Goal: Feedback & Contribution: Contribute content

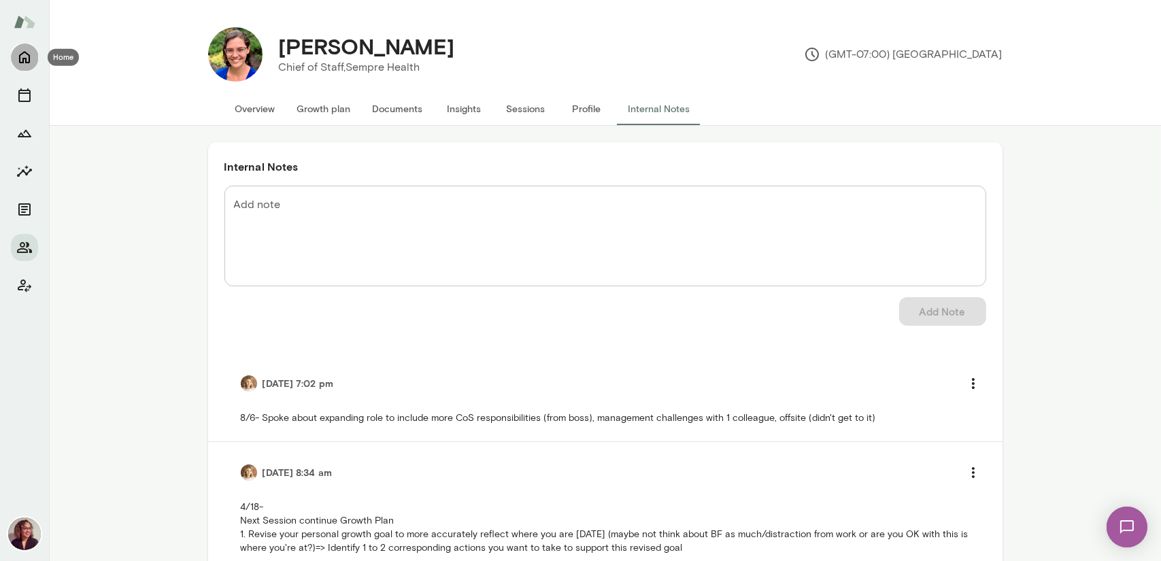
click at [16, 50] on icon "Home" at bounding box center [24, 57] width 16 height 16
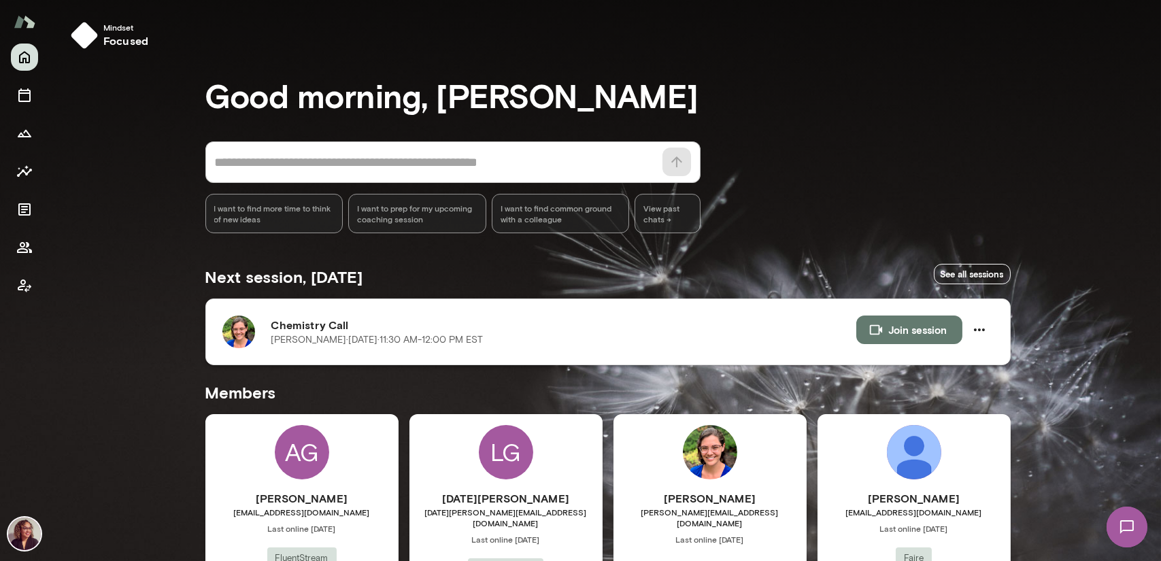
click at [888, 326] on button "Join session" at bounding box center [909, 330] width 106 height 29
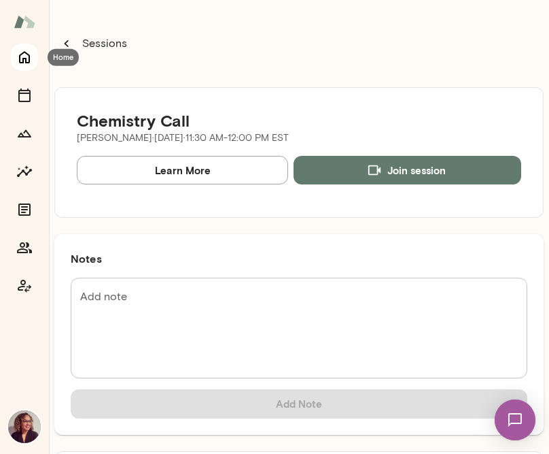
click at [16, 62] on button "Home" at bounding box center [24, 57] width 27 height 27
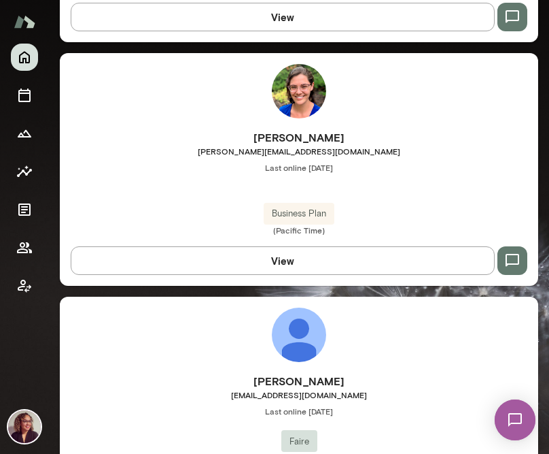
scroll to position [884, 0]
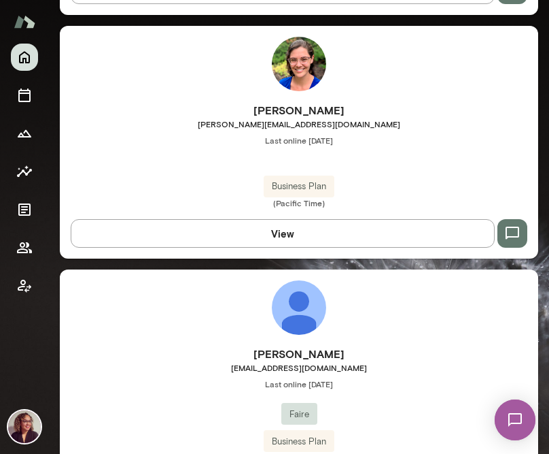
click at [291, 63] on img at bounding box center [299, 64] width 54 height 54
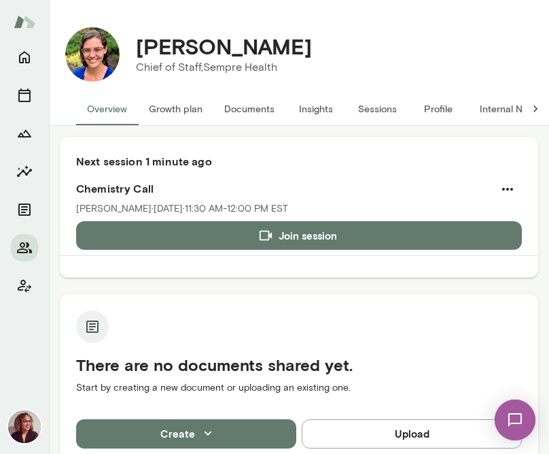
click at [505, 107] on button "Internal Notes" at bounding box center [511, 108] width 84 height 33
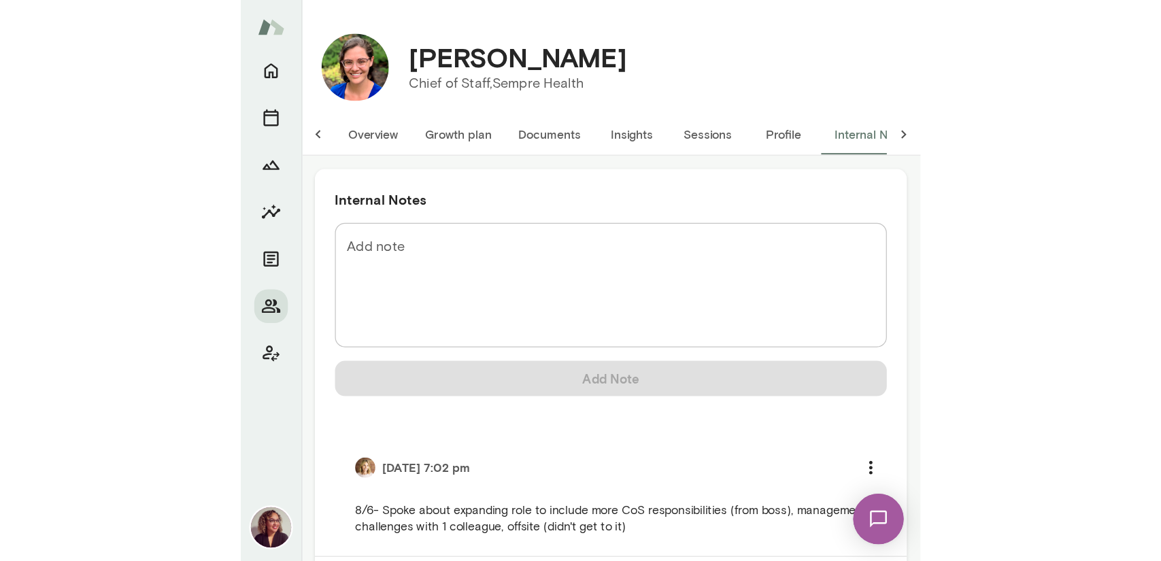
scroll to position [0, 39]
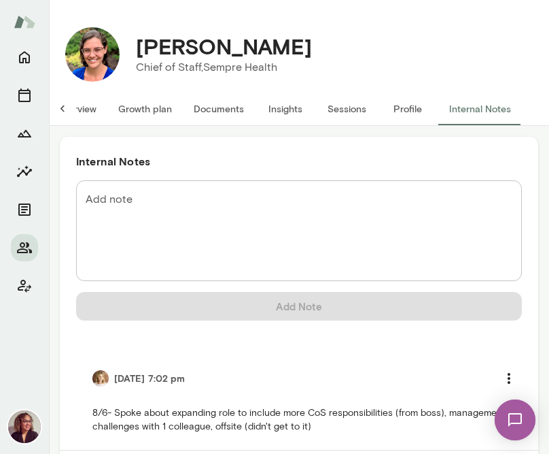
click at [258, 205] on textarea "Add note" at bounding box center [299, 231] width 427 height 78
click at [401, 202] on textarea "Add note" at bounding box center [299, 231] width 427 height 78
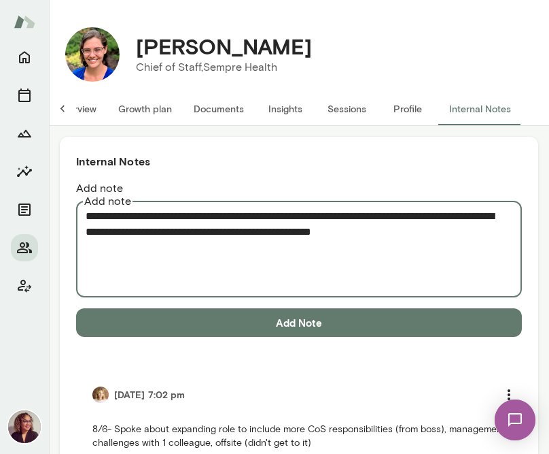
click at [492, 220] on textarea "**********" at bounding box center [294, 247] width 417 height 78
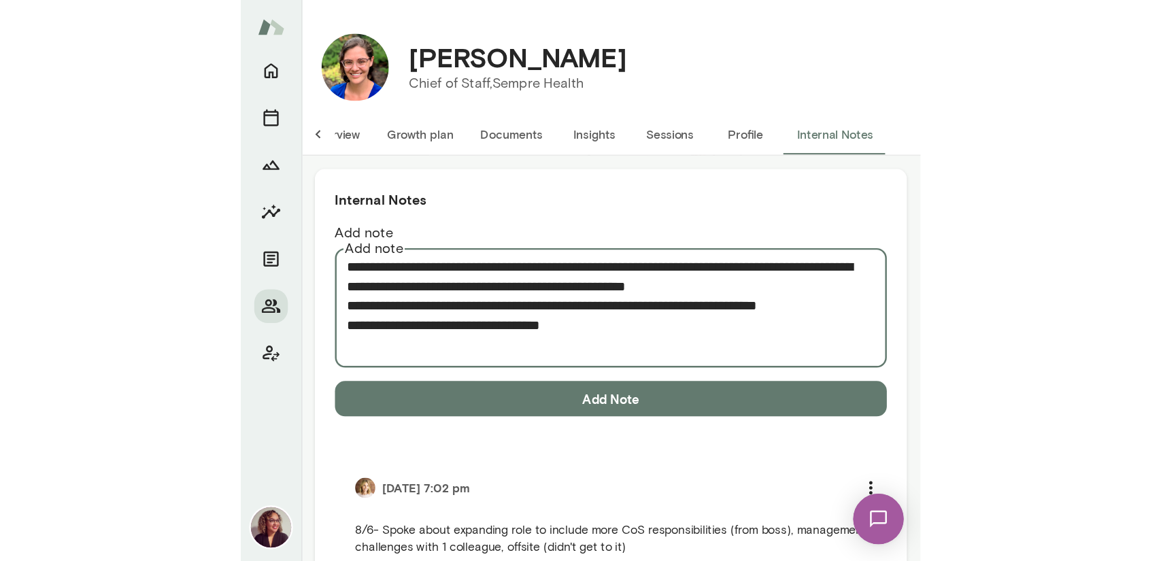
scroll to position [0, 0]
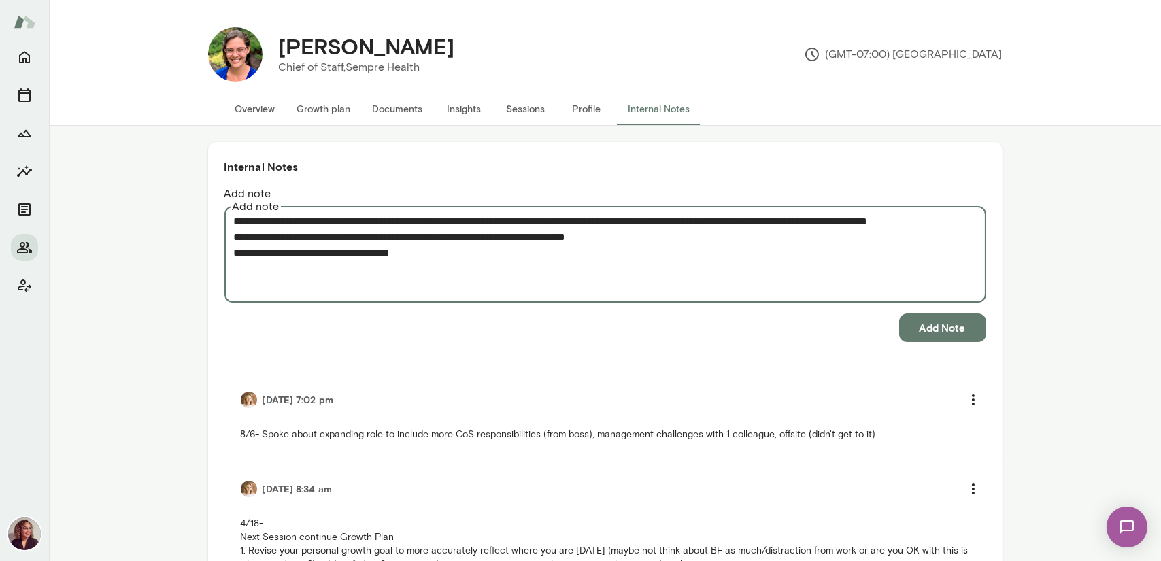
click at [403, 251] on textarea "**********" at bounding box center [605, 253] width 743 height 78
type textarea "**********"
click at [922, 316] on button "Add Note" at bounding box center [942, 327] width 87 height 29
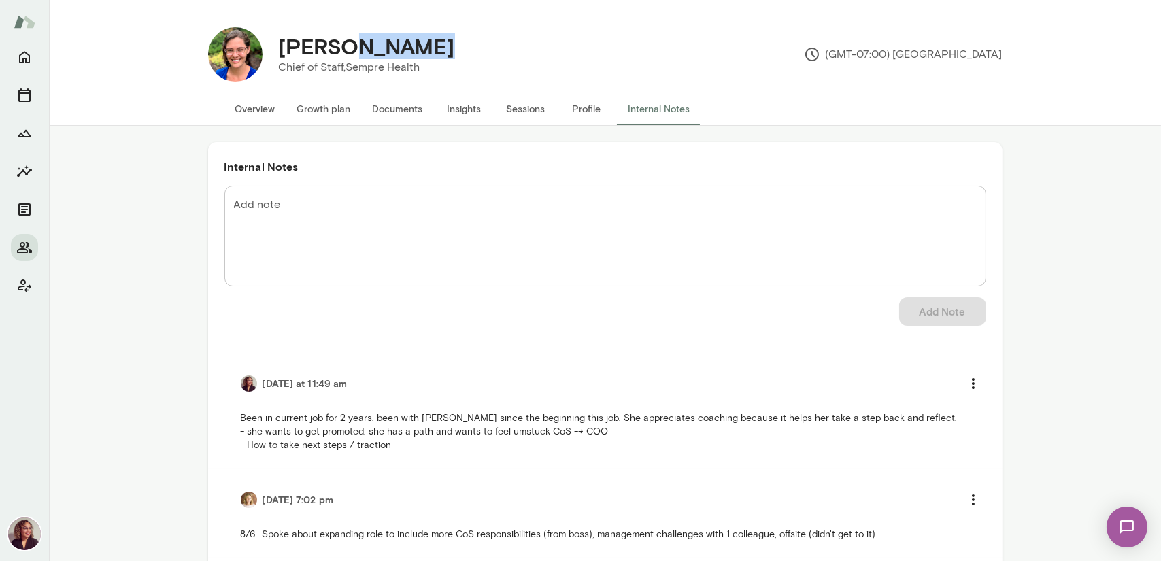
drag, startPoint x: 432, startPoint y: 47, endPoint x: 343, endPoint y: 51, distance: 89.8
click at [343, 51] on h4 "[PERSON_NAME]" at bounding box center [367, 46] width 176 height 26
copy h4 "[PERSON_NAME]"
